Goal: Task Accomplishment & Management: Use online tool/utility

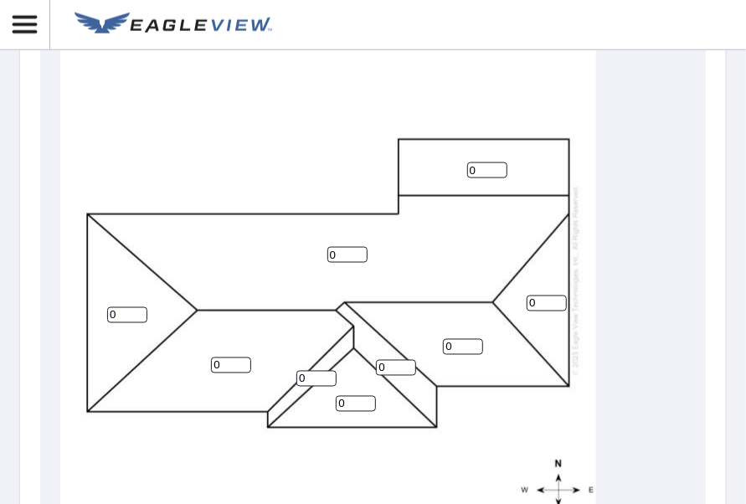
scroll to position [840, 0]
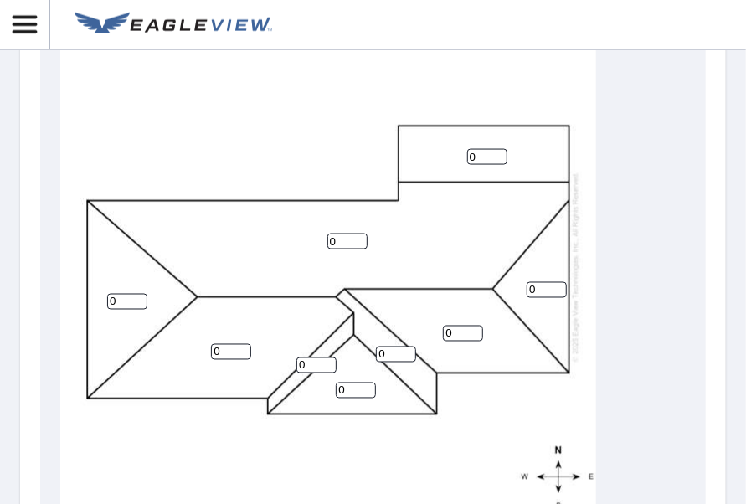
click at [116, 306] on input "0" at bounding box center [127, 302] width 40 height 16
type input "0"
type input "4"
click at [224, 347] on input "0" at bounding box center [231, 352] width 40 height 16
type input "4"
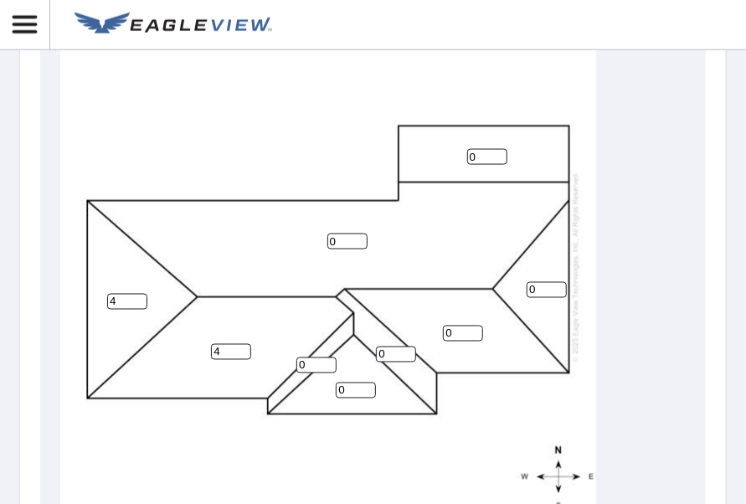
click at [310, 363] on input "0" at bounding box center [316, 365] width 40 height 16
type input "4"
click at [344, 389] on input "0" at bounding box center [356, 391] width 40 height 16
type input "4"
click at [387, 357] on input "0" at bounding box center [396, 355] width 40 height 16
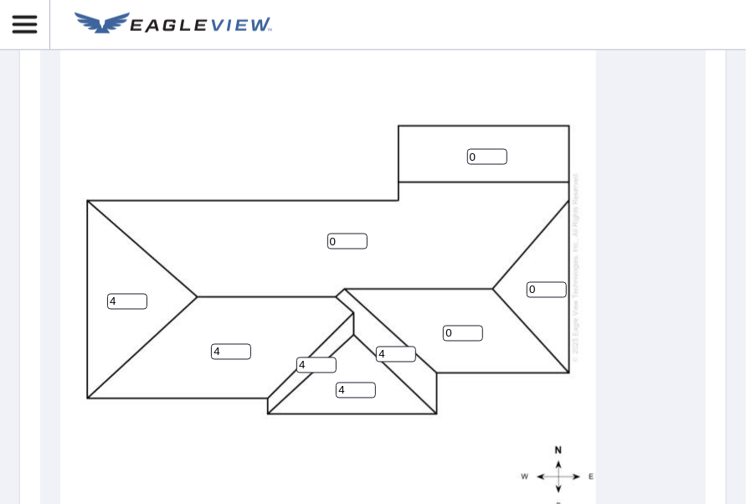
type input "4"
click at [453, 335] on input "0" at bounding box center [463, 334] width 40 height 16
type input "4"
click at [533, 291] on input "0" at bounding box center [546, 290] width 40 height 16
type input "4"
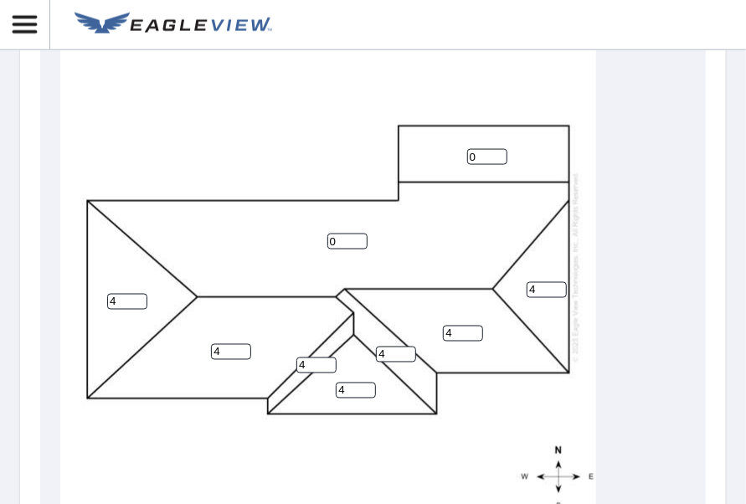
click at [344, 241] on input "0" at bounding box center [347, 242] width 40 height 16
type input "4"
click at [478, 157] on input "0" at bounding box center [487, 157] width 40 height 16
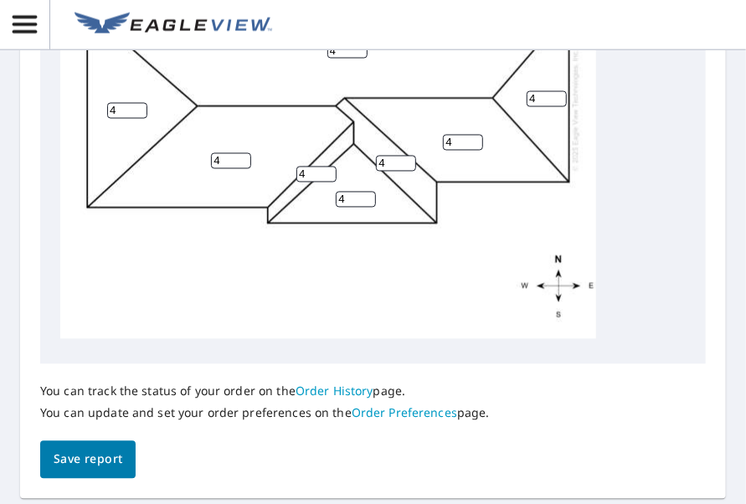
scroll to position [1101, 0]
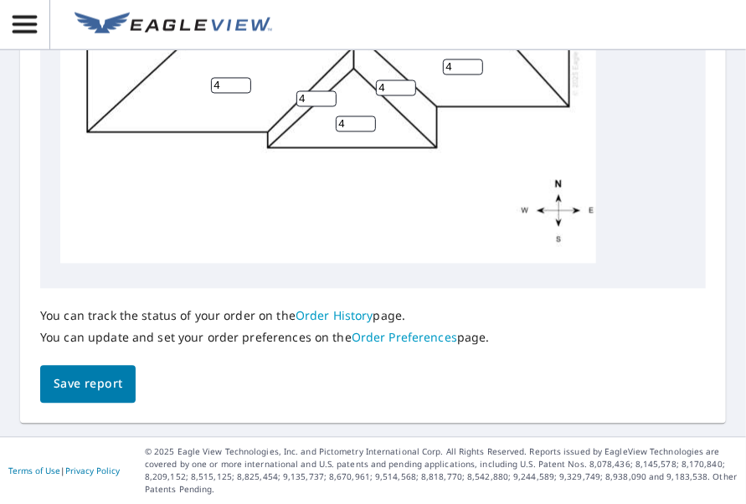
type input "1"
click at [119, 374] on span "Save report" at bounding box center [88, 384] width 69 height 21
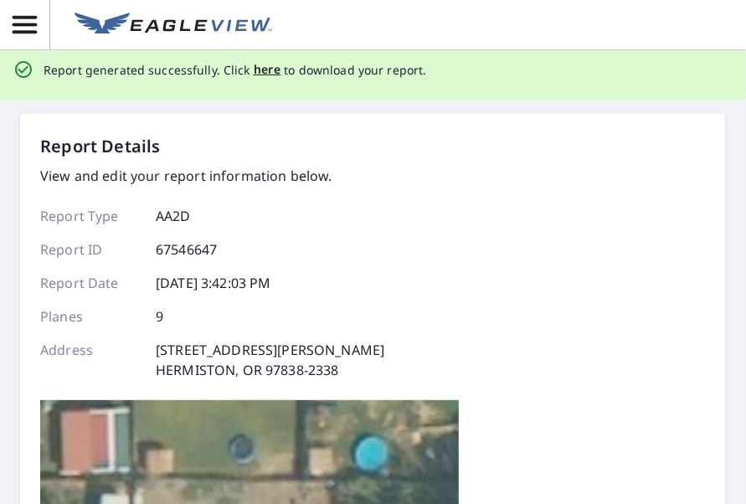
scroll to position [0, 0]
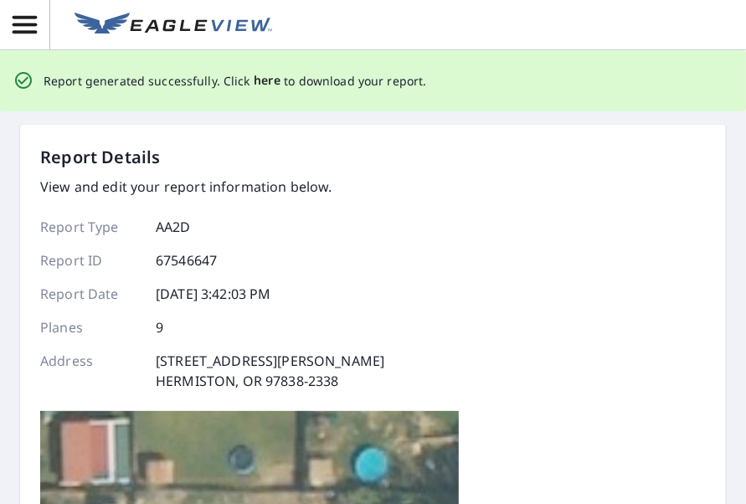
click at [258, 76] on span "here" at bounding box center [268, 80] width 28 height 21
